Goal: Communication & Community: Answer question/provide support

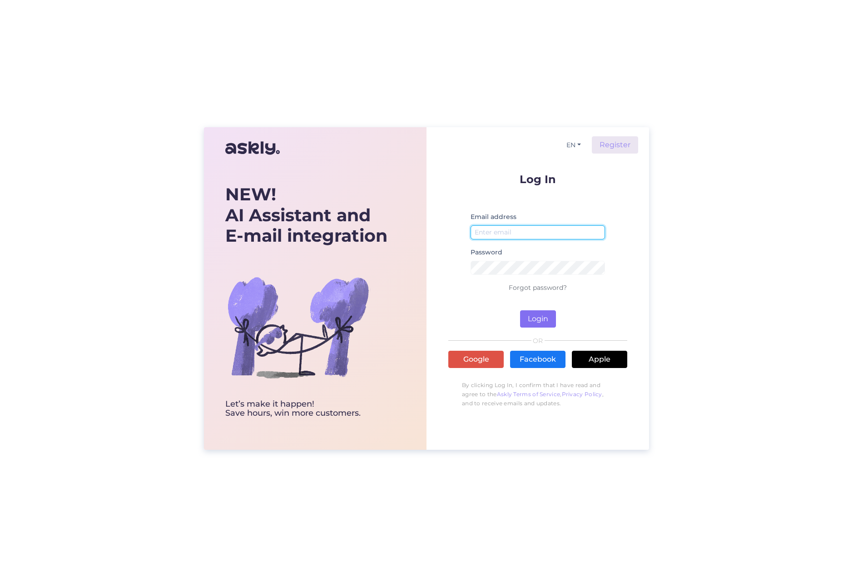
type input "[EMAIL_ADDRESS][DOMAIN_NAME]"
click at [540, 318] on button "Login" at bounding box center [538, 318] width 36 height 17
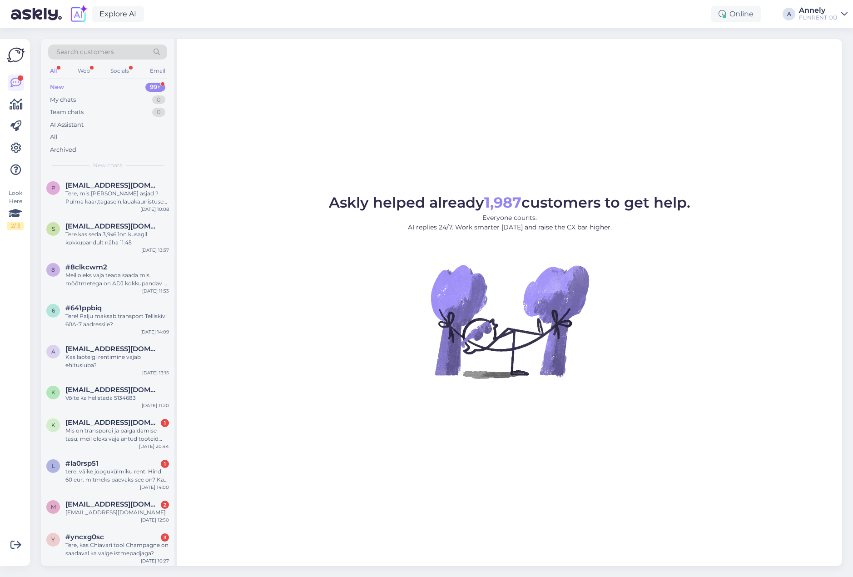
click at [159, 85] on div "99+" at bounding box center [155, 87] width 20 height 9
click at [127, 199] on div "Tere, mis [PERSON_NAME] asjad ? Pulma kaar,tagasein,lauakaunistused jne , ei le…" at bounding box center [117, 197] width 104 height 16
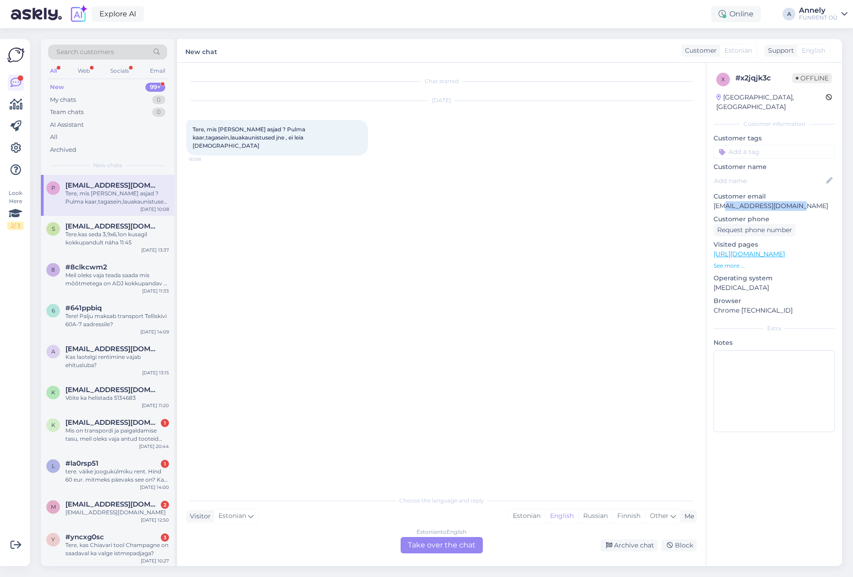
drag, startPoint x: 725, startPoint y: 194, endPoint x: 798, endPoint y: 192, distance: 73.2
click at [798, 201] on p "[EMAIL_ADDRESS][DOMAIN_NAME]" at bounding box center [774, 206] width 121 height 10
click at [762, 201] on p "[EMAIL_ADDRESS][DOMAIN_NAME]" at bounding box center [774, 206] width 121 height 10
click at [120, 421] on span "[EMAIL_ADDRESS][DOMAIN_NAME]" at bounding box center [112, 422] width 94 height 8
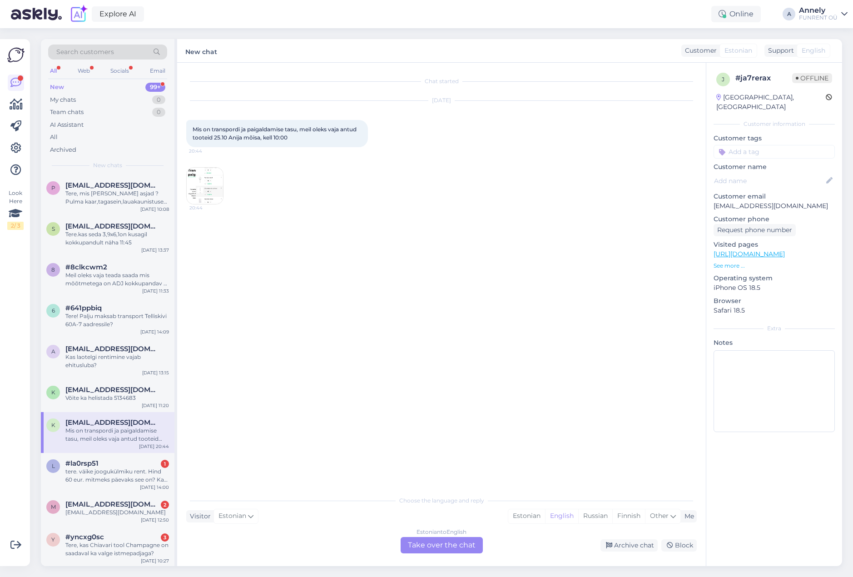
scroll to position [136, 0]
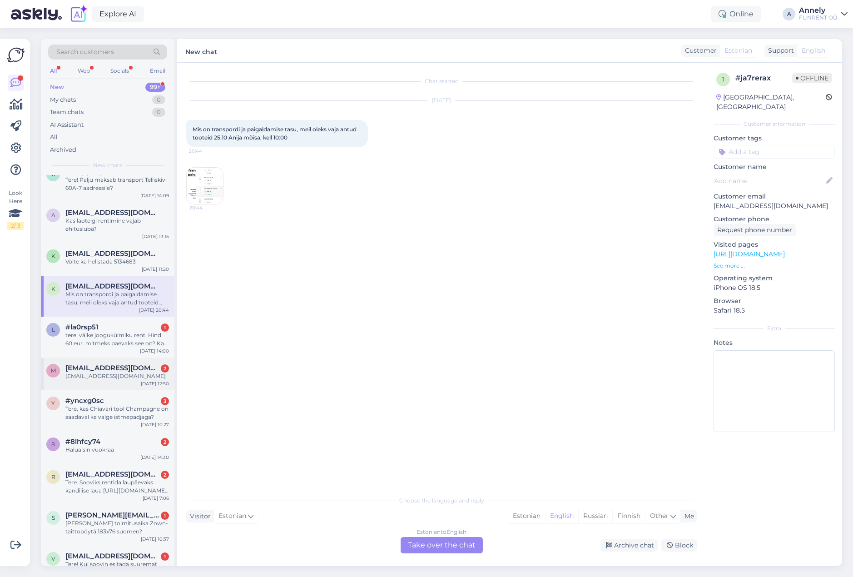
click at [111, 363] on div "m [EMAIL_ADDRESS][DOMAIN_NAME] 2 [DOMAIN_NAME][EMAIL_ADDRESS][DOMAIN_NAME] [DAT…" at bounding box center [108, 374] width 134 height 33
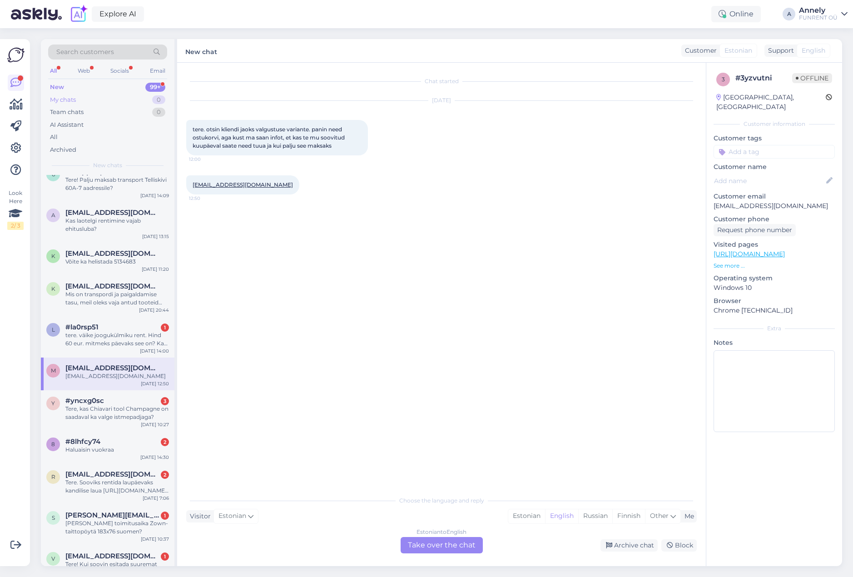
click at [101, 96] on div "My chats 0" at bounding box center [107, 100] width 119 height 13
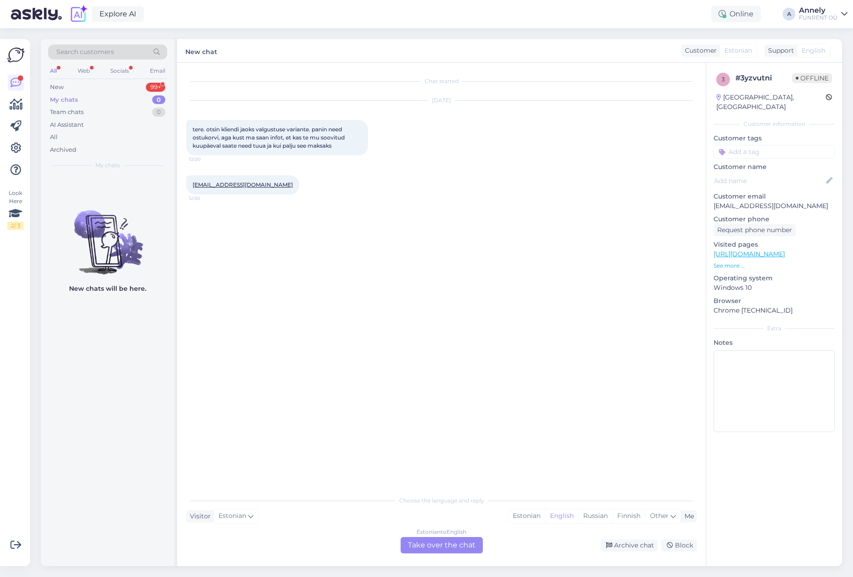
scroll to position [0, 0]
click at [106, 309] on div "New chats will be here." at bounding box center [108, 370] width 134 height 391
click at [111, 244] on img at bounding box center [108, 235] width 134 height 82
click at [97, 66] on div "All Web Socials Email" at bounding box center [107, 72] width 119 height 14
click at [88, 69] on div "Web" at bounding box center [84, 71] width 16 height 12
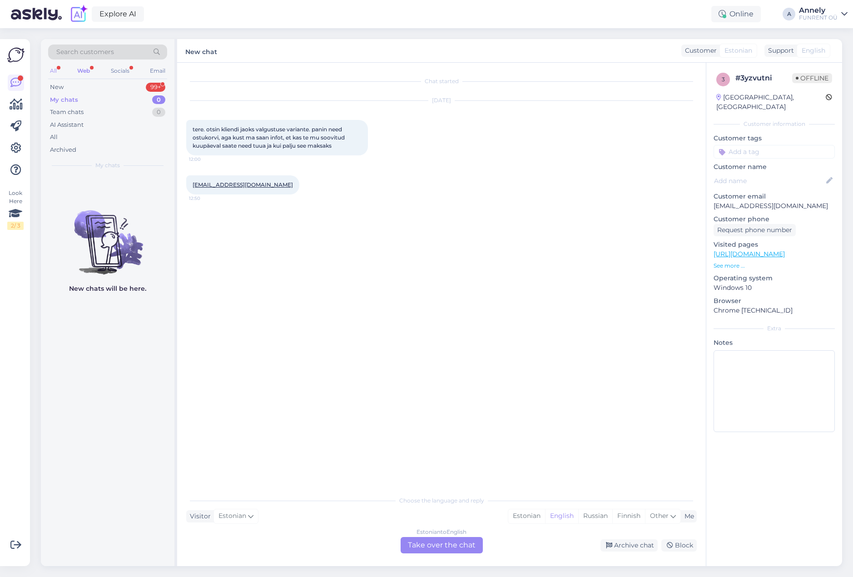
click at [53, 68] on div "All" at bounding box center [53, 71] width 10 height 12
click at [73, 113] on div "Team chats" at bounding box center [67, 112] width 34 height 9
click at [108, 333] on div "New chats will be here." at bounding box center [108, 370] width 134 height 391
click at [69, 99] on div "My chats" at bounding box center [63, 99] width 26 height 9
click at [70, 112] on div "Team chats" at bounding box center [67, 112] width 34 height 9
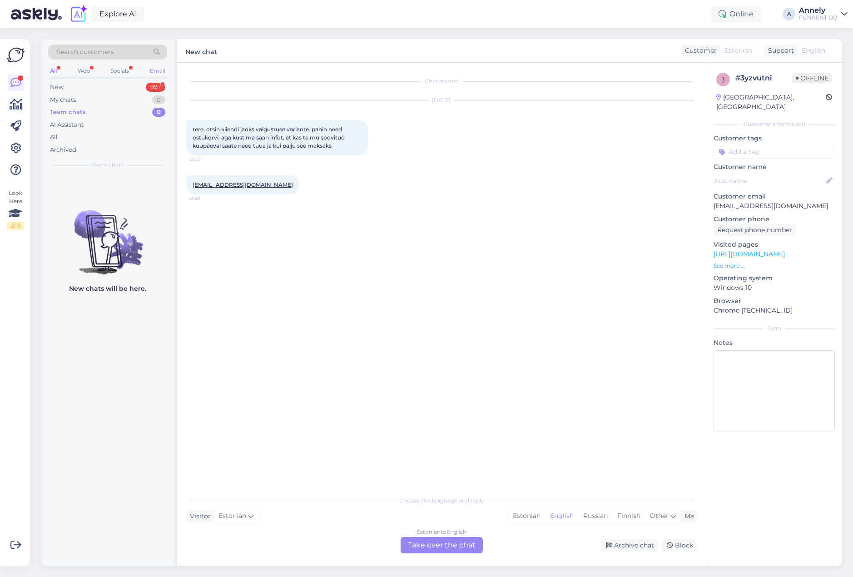
click at [159, 70] on div "Email" at bounding box center [157, 71] width 19 height 12
click at [121, 69] on div "Socials" at bounding box center [120, 71] width 22 height 12
click at [94, 71] on div "All Web Socials Email" at bounding box center [107, 72] width 119 height 14
click at [85, 71] on div "Web" at bounding box center [83, 71] width 16 height 12
click at [55, 72] on div "All" at bounding box center [53, 71] width 10 height 12
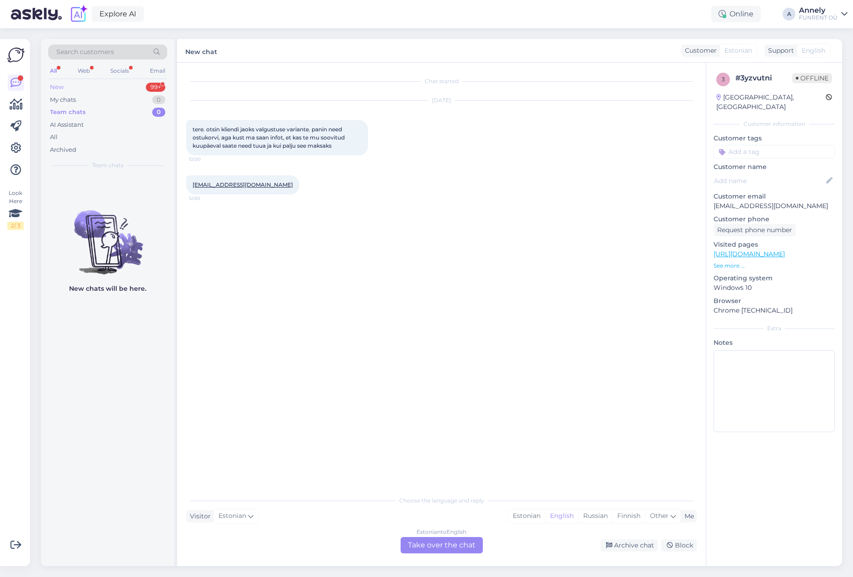
click at [159, 88] on div "99+" at bounding box center [156, 87] width 20 height 9
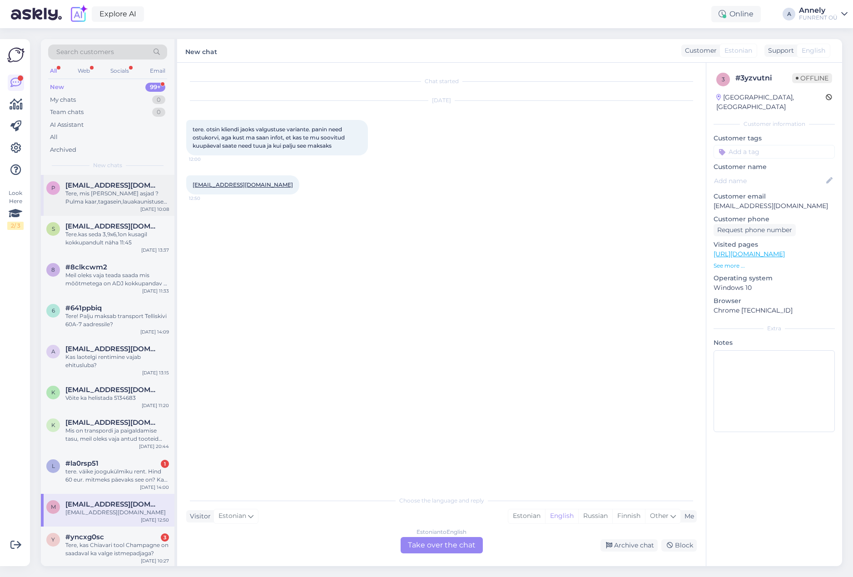
click at [98, 201] on div "Tere, mis [PERSON_NAME] asjad ? Pulma kaar,tagasein,lauakaunistused jne , ei le…" at bounding box center [117, 197] width 104 height 16
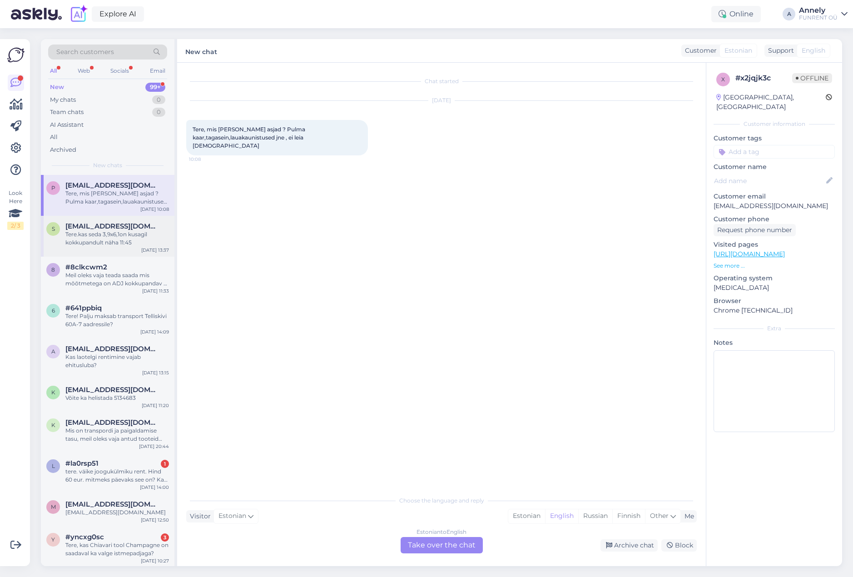
click at [91, 245] on div "Tere.kas seda 3,9x6,1on kusagil kokkupandult näha 11:45" at bounding box center [117, 238] width 104 height 16
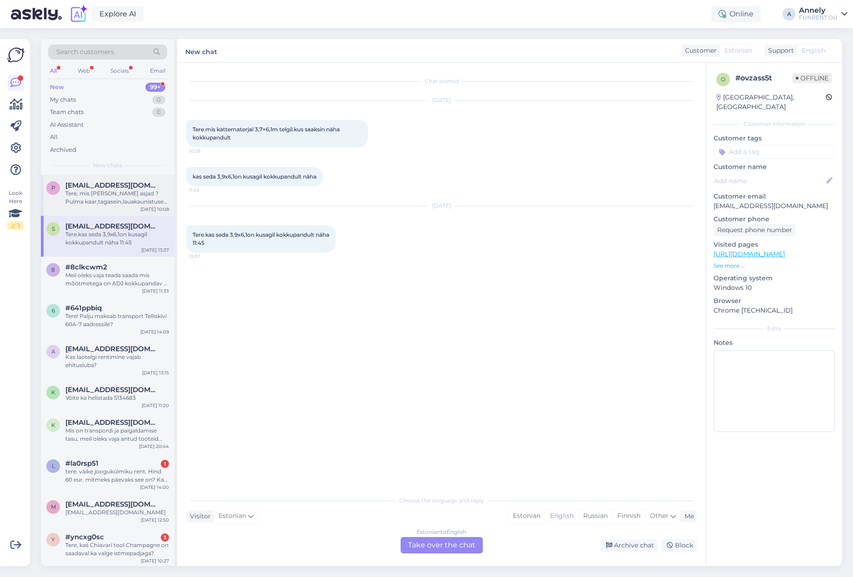
click at [120, 184] on span "[EMAIL_ADDRESS][DOMAIN_NAME]" at bounding box center [112, 185] width 94 height 8
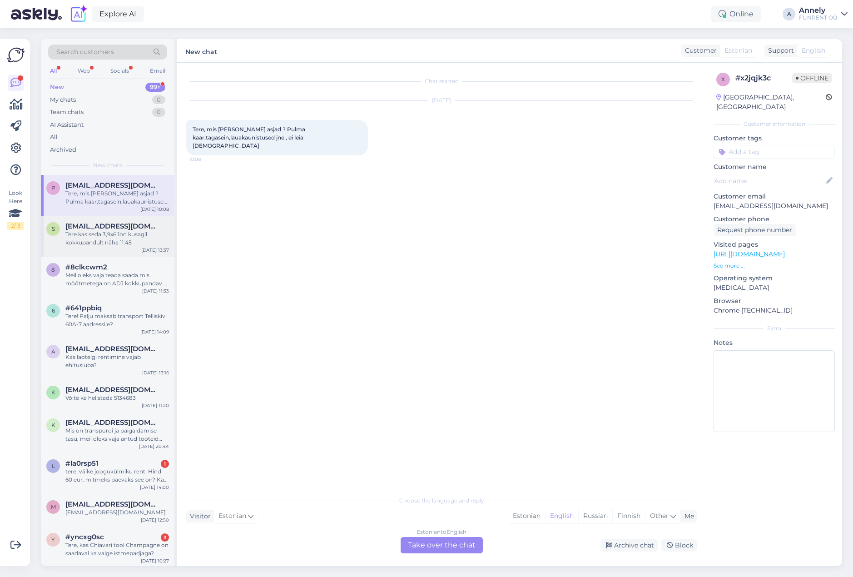
click at [122, 238] on div "Tere.kas seda 3,9x6,1on kusagil kokkupandult näha 11:45" at bounding box center [117, 238] width 104 height 16
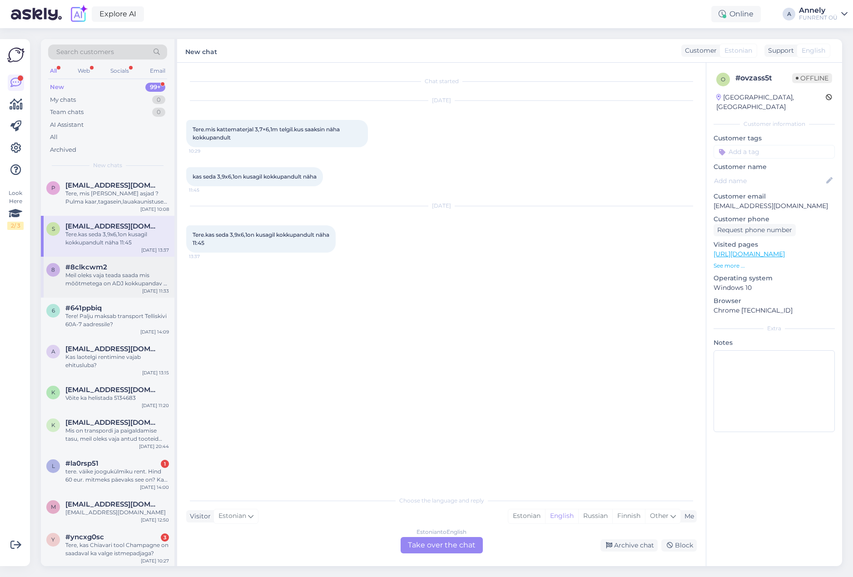
click at [121, 271] on div "#8clkcwm2" at bounding box center [117, 267] width 104 height 8
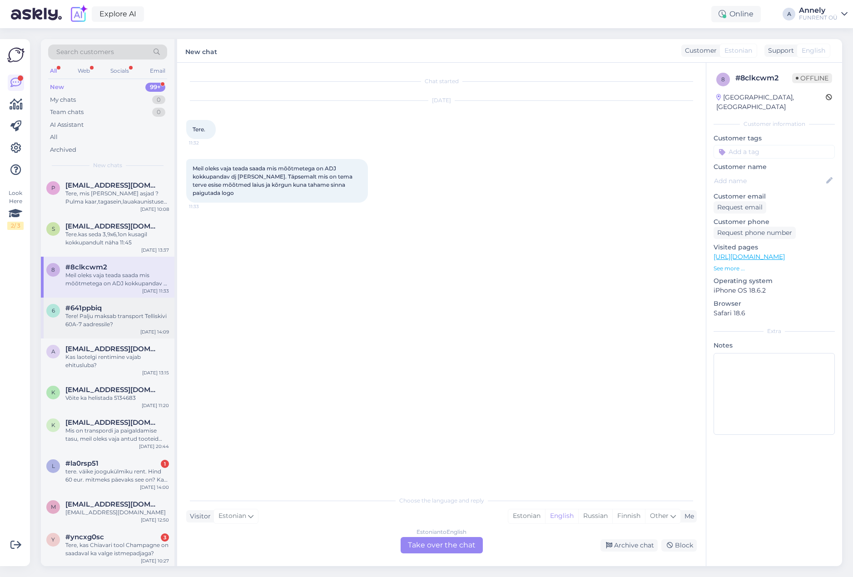
click at [114, 320] on div "Tere! Palju maksab transport Telliskivi 60A-7 aadressile?" at bounding box center [117, 320] width 104 height 16
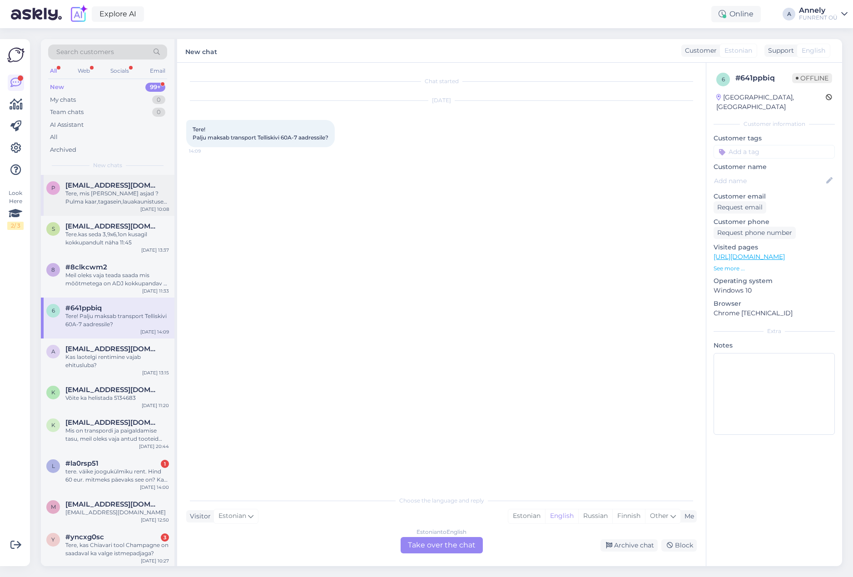
click at [109, 186] on span "[EMAIL_ADDRESS][DOMAIN_NAME]" at bounding box center [112, 185] width 94 height 8
